Goal: Task Accomplishment & Management: Manage account settings

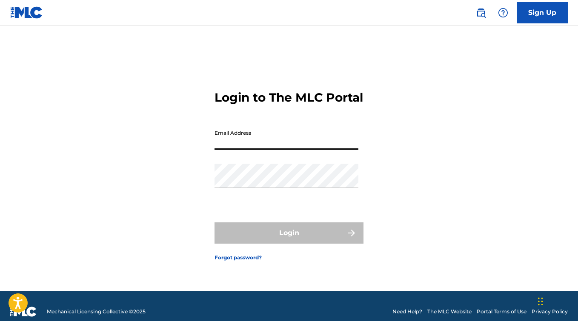
type input "[PERSON_NAME][EMAIL_ADDRESS][DOMAIN_NAME]"
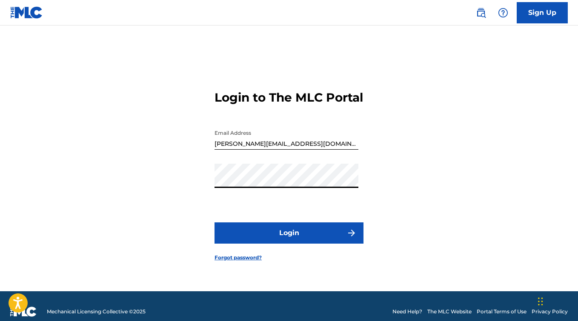
click at [241, 242] on button "Login" at bounding box center [289, 233] width 149 height 21
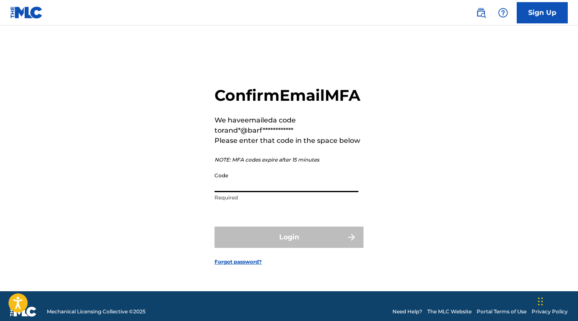
click at [250, 192] on input "Code" at bounding box center [287, 180] width 144 height 24
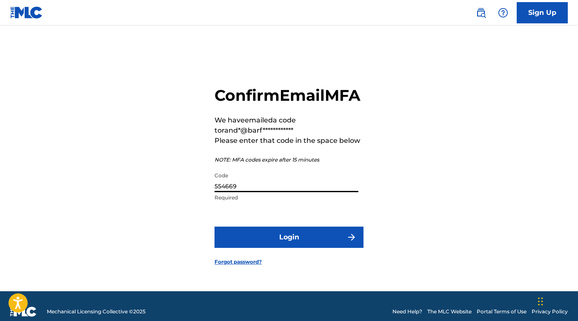
type input "554669"
click at [278, 243] on button "Login" at bounding box center [289, 237] width 149 height 21
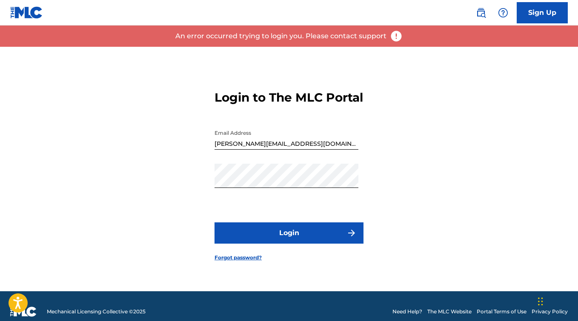
click at [278, 237] on button "Login" at bounding box center [289, 233] width 149 height 21
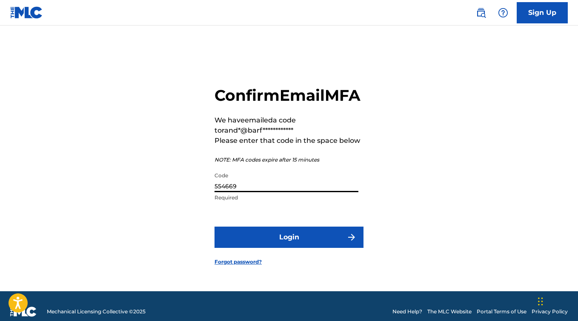
click at [246, 192] on input "554669" at bounding box center [287, 180] width 144 height 24
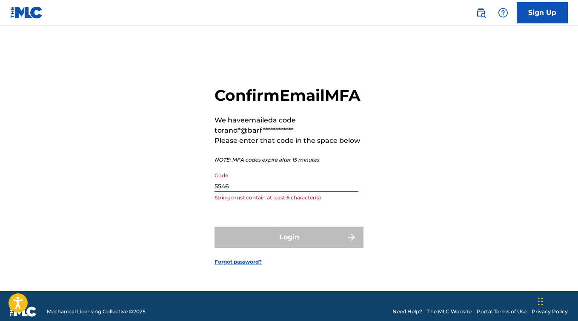
drag, startPoint x: 235, startPoint y: 198, endPoint x: 144, endPoint y: 171, distance: 94.6
click at [144, 171] on div "**********" at bounding box center [289, 169] width 578 height 245
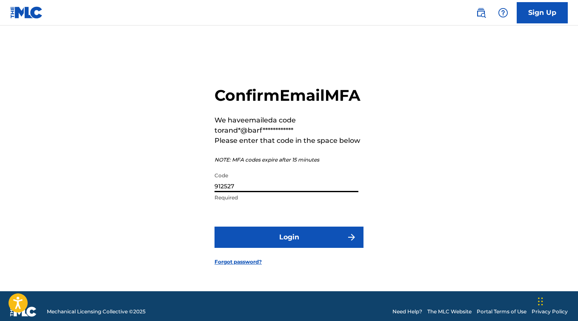
type input "912527"
click at [253, 246] on button "Login" at bounding box center [289, 237] width 149 height 21
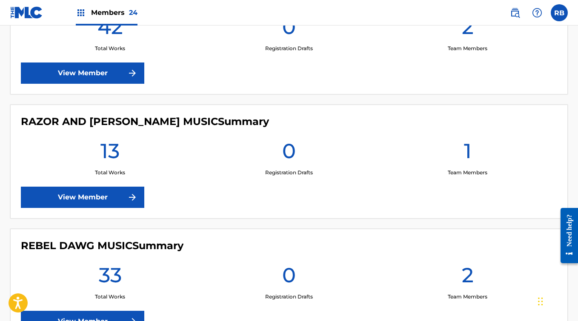
scroll to position [2155, 0]
click at [85, 199] on link "View Member" at bounding box center [82, 197] width 123 height 21
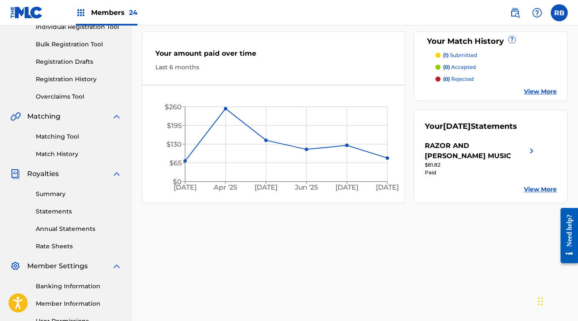
scroll to position [116, 0]
click at [58, 195] on link "Summary" at bounding box center [79, 194] width 86 height 9
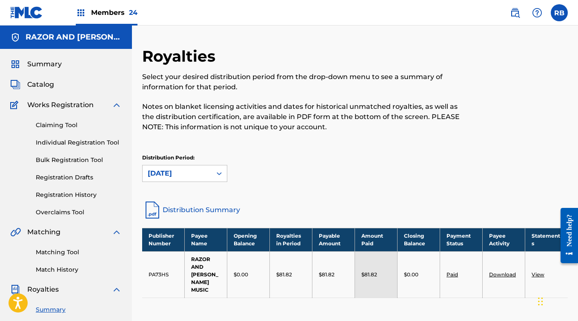
click at [220, 208] on link "Distribution Summary" at bounding box center [355, 210] width 426 height 20
